Goal: Check status: Check status

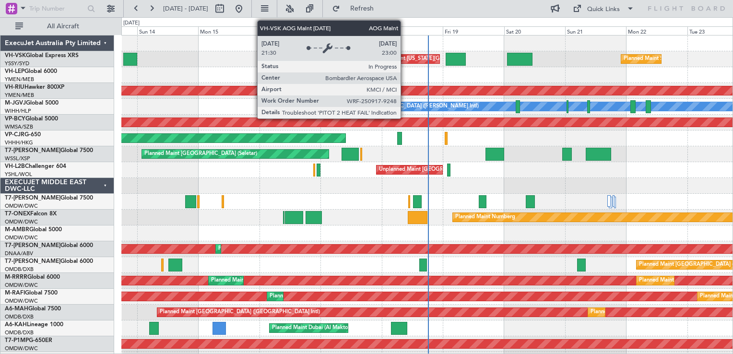
click at [405, 60] on div "AOG Maint [US_STATE][GEOGRAPHIC_DATA] ([US_STATE] City Intl)" at bounding box center [459, 59] width 164 height 14
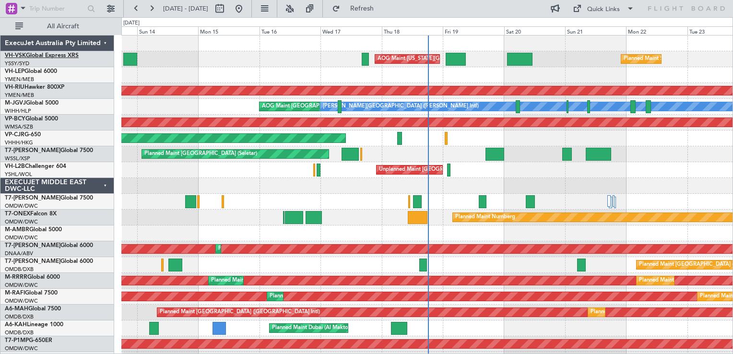
click at [36, 57] on link "VH-VSK Global Express XRS" at bounding box center [42, 56] width 74 height 6
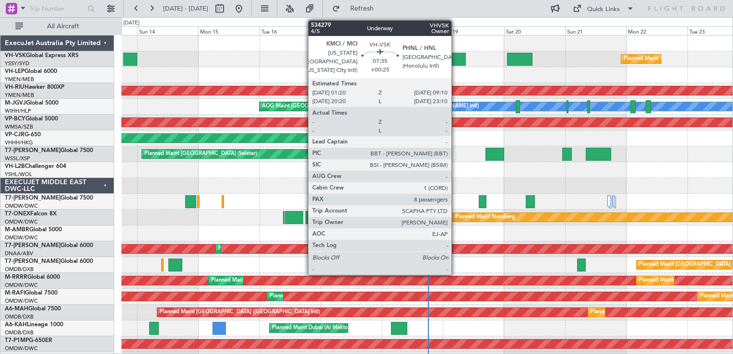
click at [456, 61] on div at bounding box center [455, 59] width 20 height 13
click at [454, 58] on div at bounding box center [455, 59] width 20 height 13
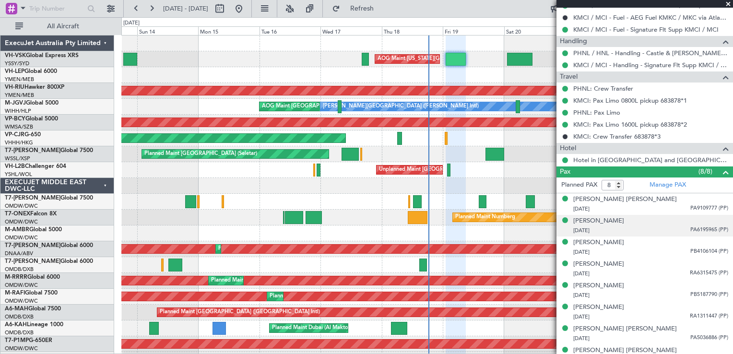
scroll to position [345, 0]
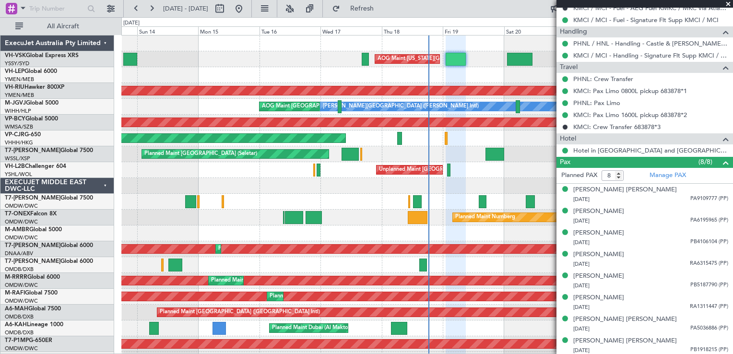
click at [728, 5] on span at bounding box center [728, 4] width 10 height 9
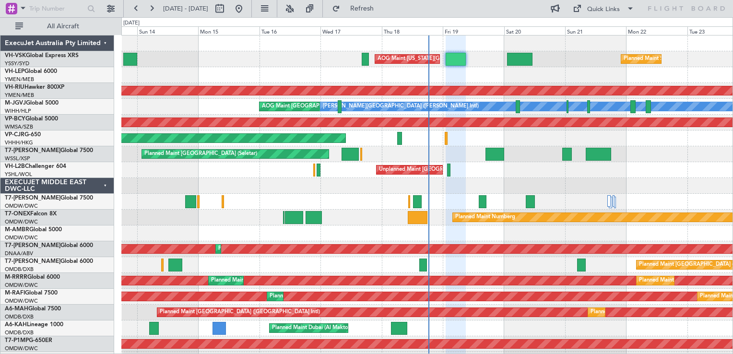
type input "0"
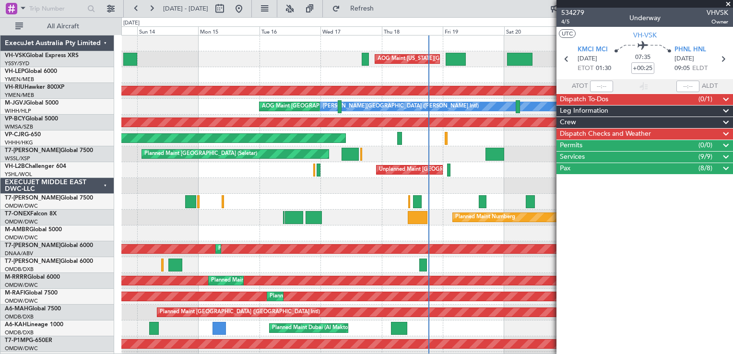
scroll to position [0, 0]
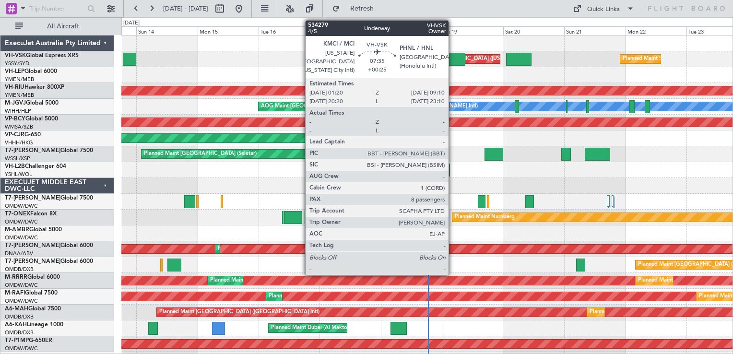
click at [453, 58] on div at bounding box center [455, 59] width 20 height 13
